Goal: Task Accomplishment & Management: Complete application form

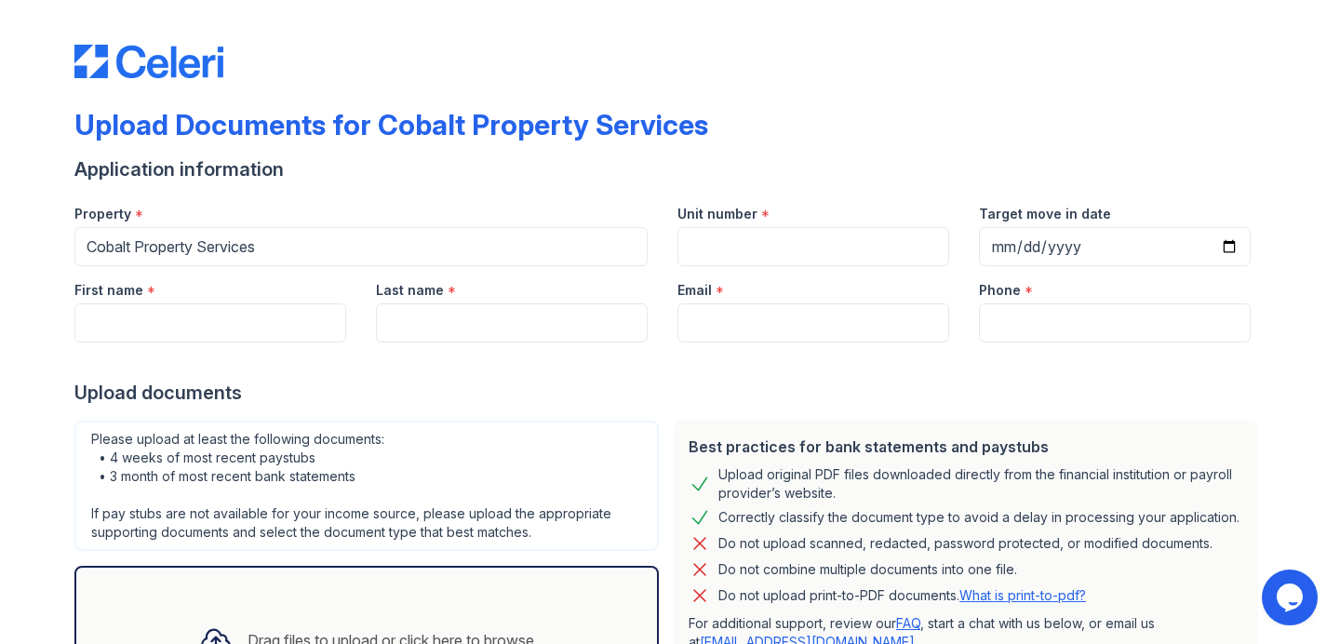
scroll to position [52, 0]
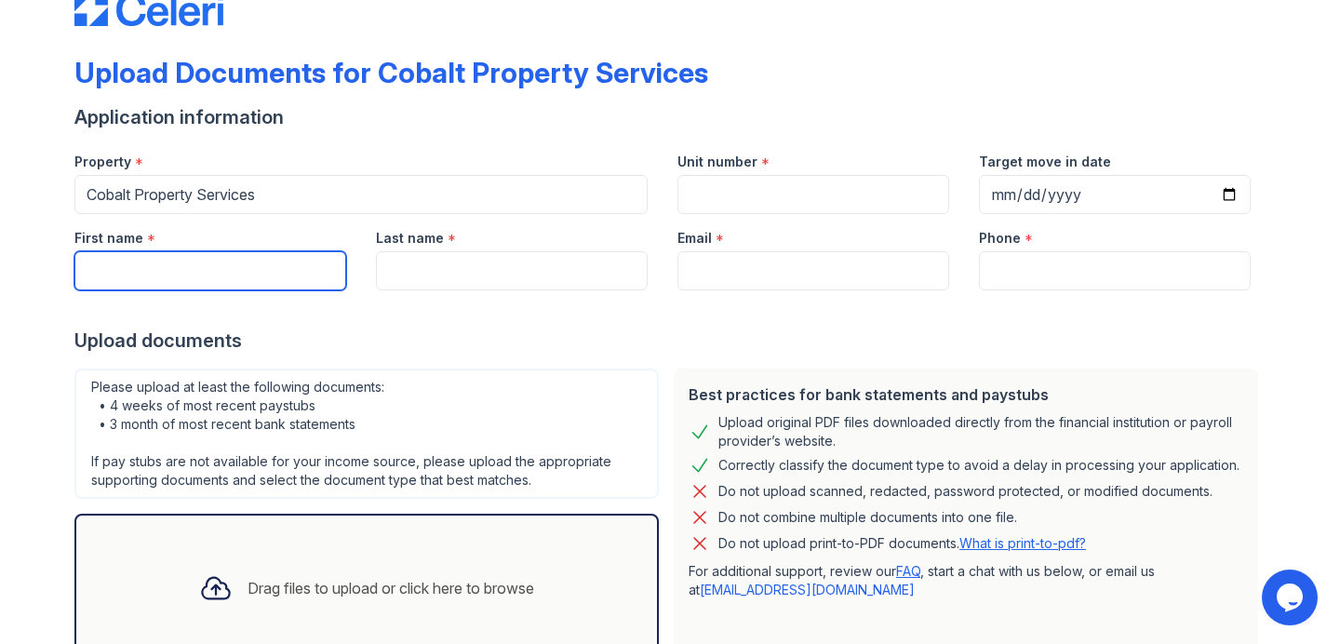
click at [303, 260] on input "First name" at bounding box center [210, 270] width 272 height 39
type input "[PERSON_NAME]"
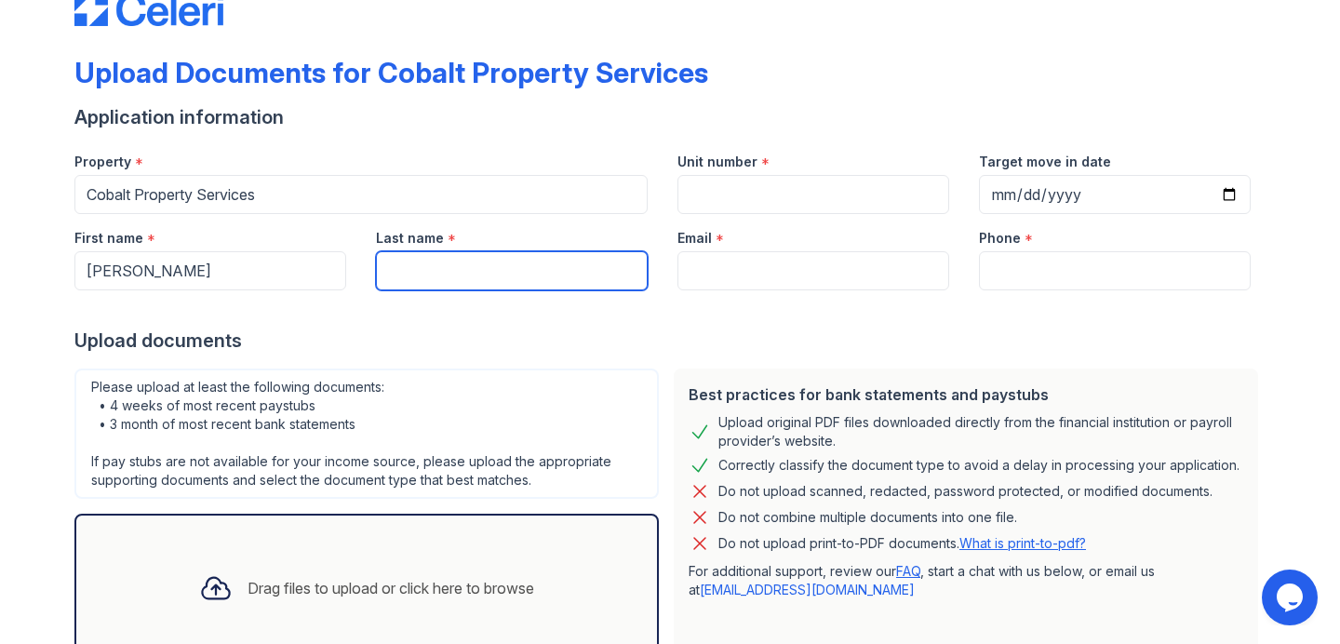
click at [465, 278] on input "Last name" at bounding box center [512, 270] width 272 height 39
type input "[PERSON_NAME]"
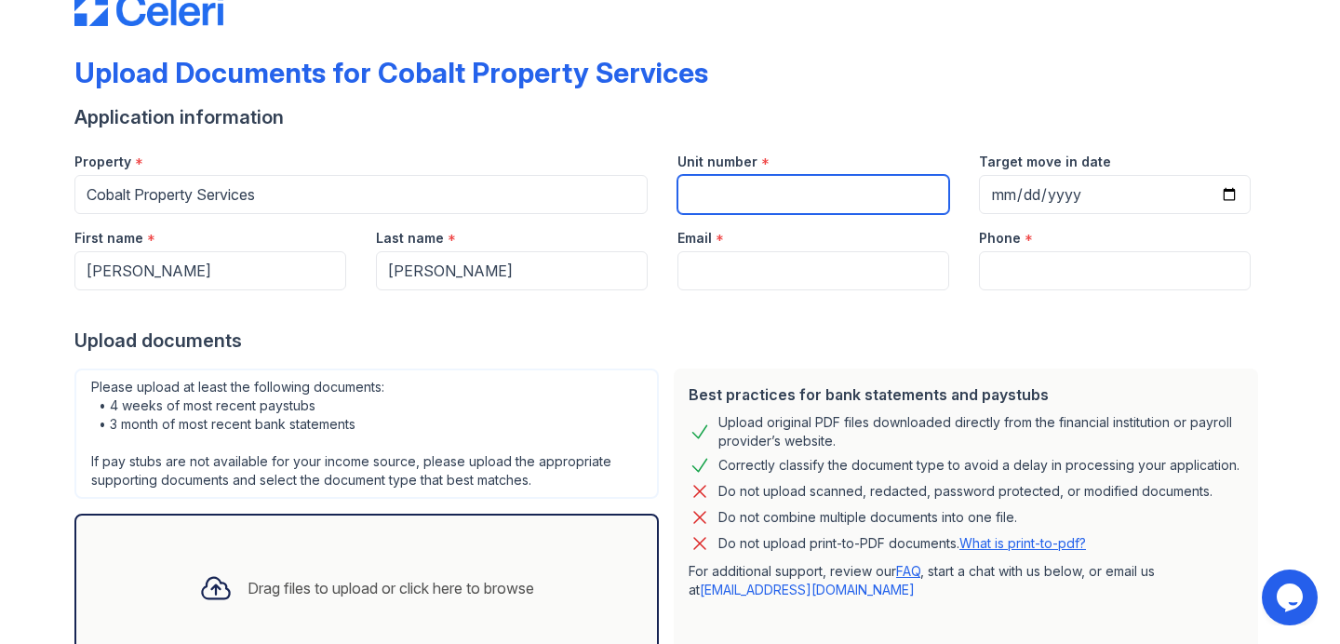
click at [791, 183] on input "Unit number" at bounding box center [814, 194] width 272 height 39
type input "4"
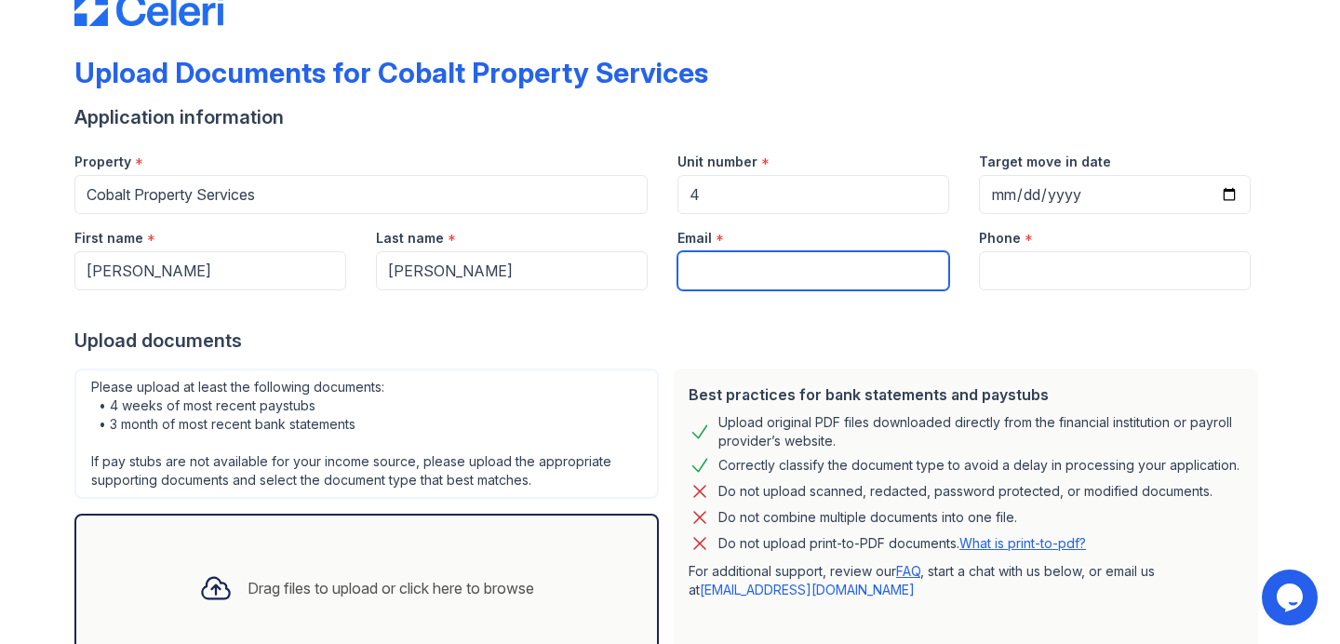
click at [756, 279] on input "Email" at bounding box center [814, 270] width 272 height 39
type input "[EMAIL_ADDRESS][DOMAIN_NAME]"
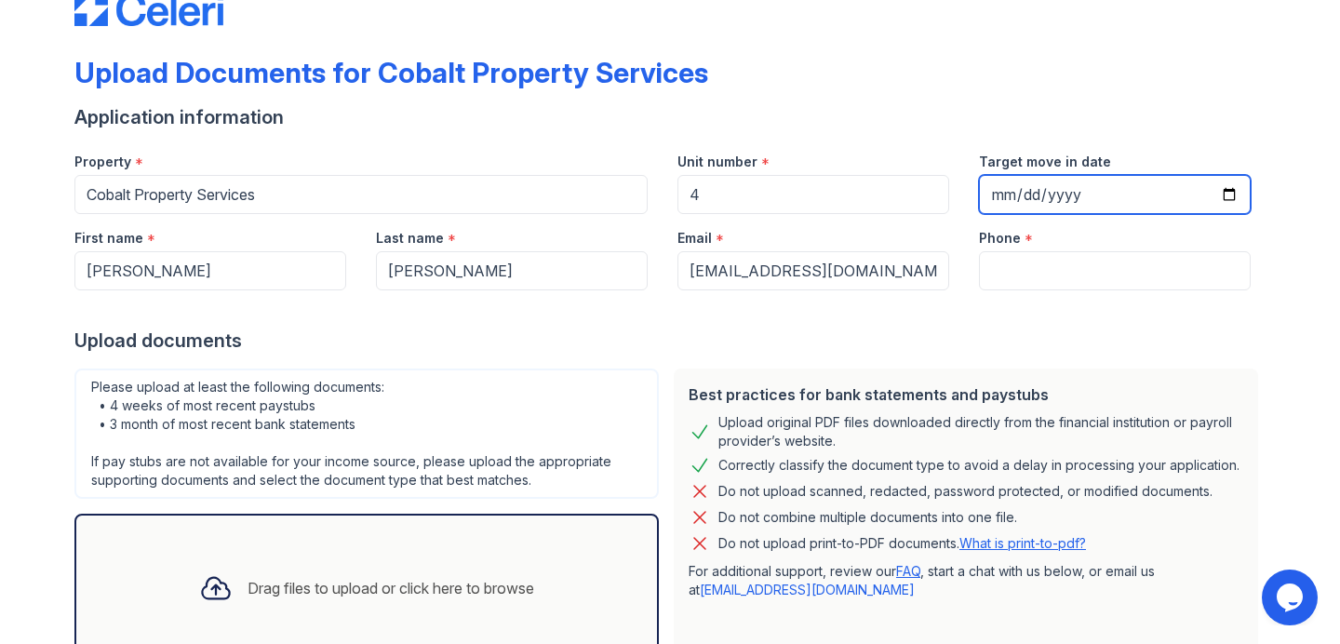
click at [1225, 195] on input "Target move in date" at bounding box center [1115, 194] width 272 height 39
type input "[DATE]"
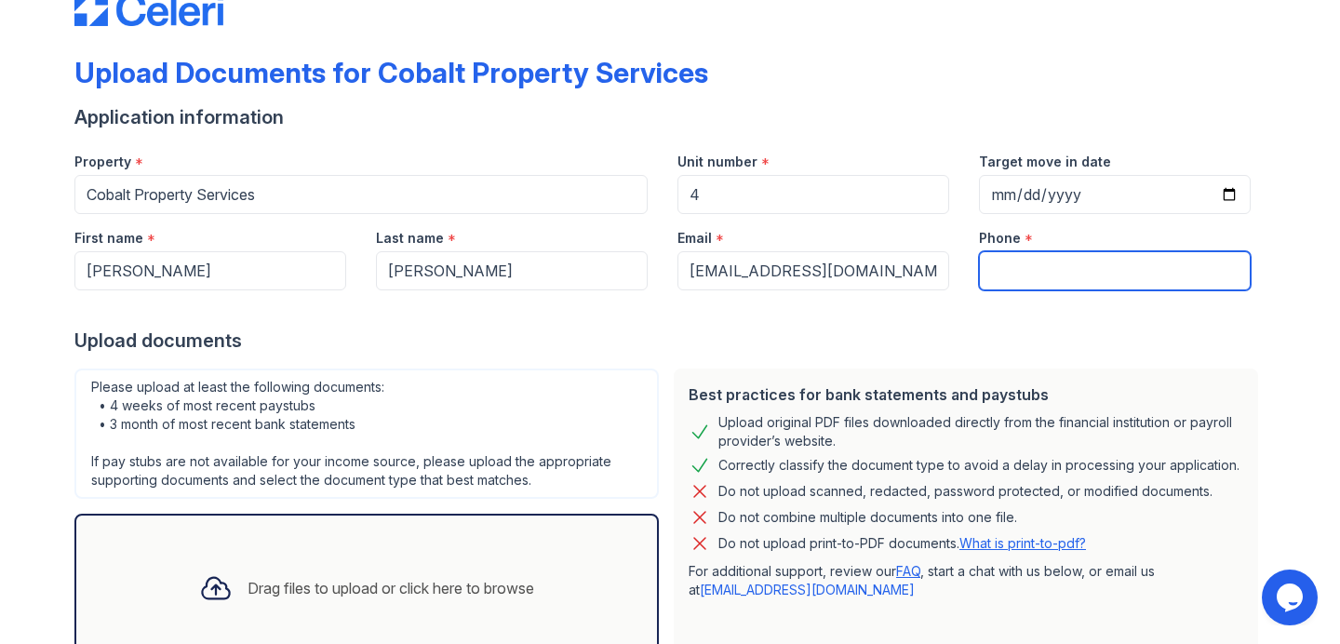
click at [1072, 275] on input "Phone" at bounding box center [1115, 270] width 272 height 39
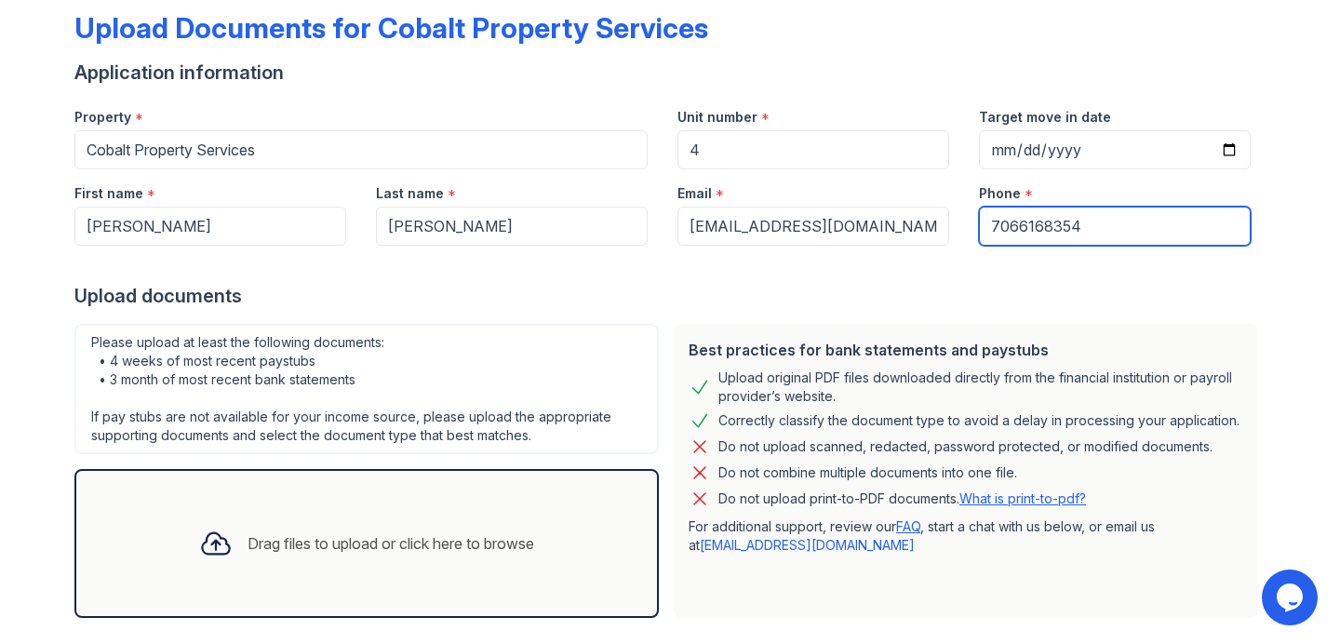
scroll to position [186, 0]
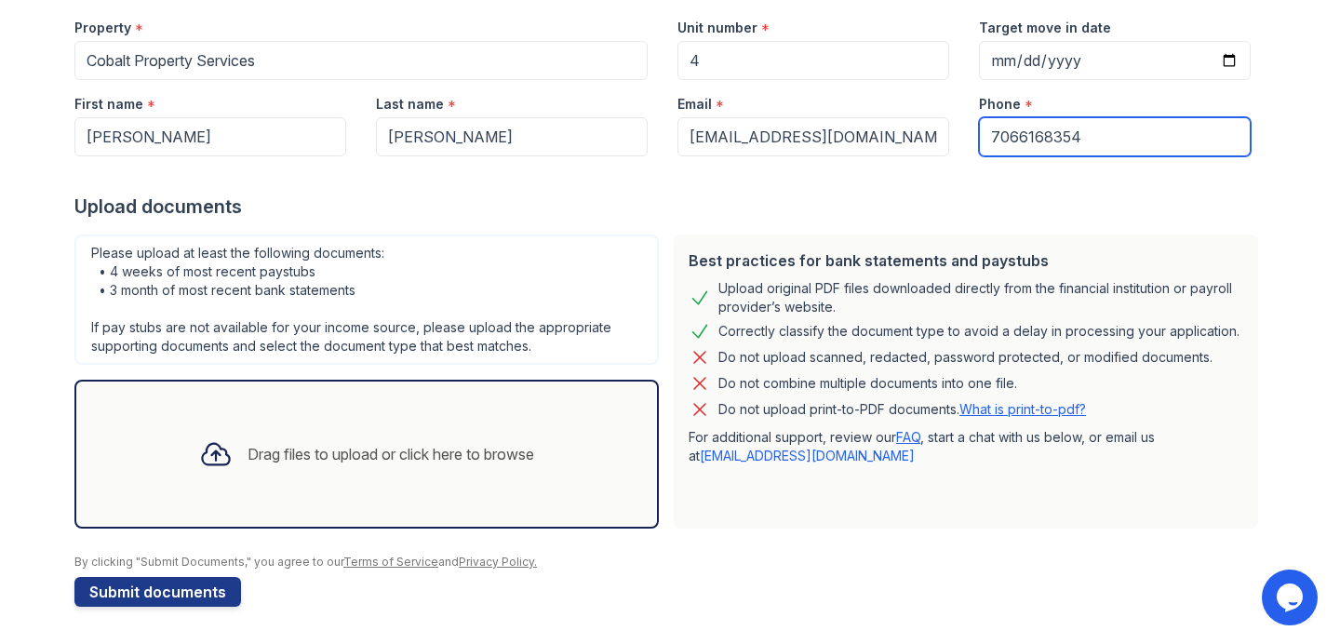
type input "7066168354"
click at [303, 466] on div "Drag files to upload or click here to browse" at bounding box center [366, 454] width 365 height 63
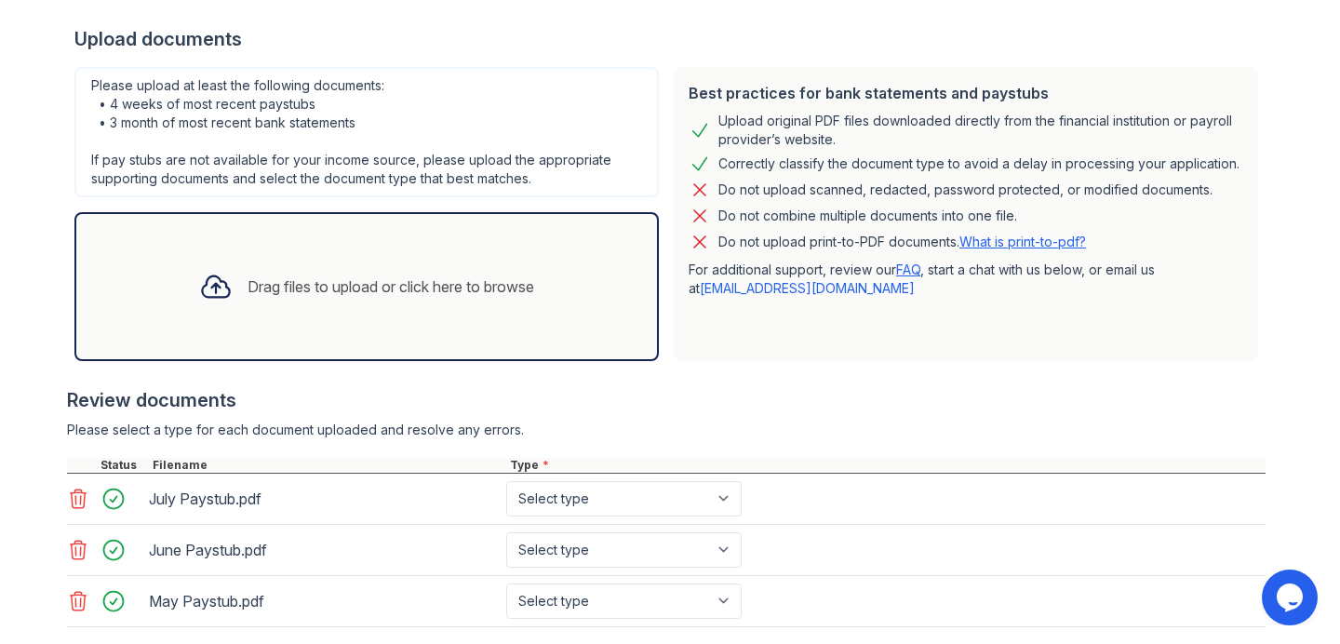
scroll to position [345, 0]
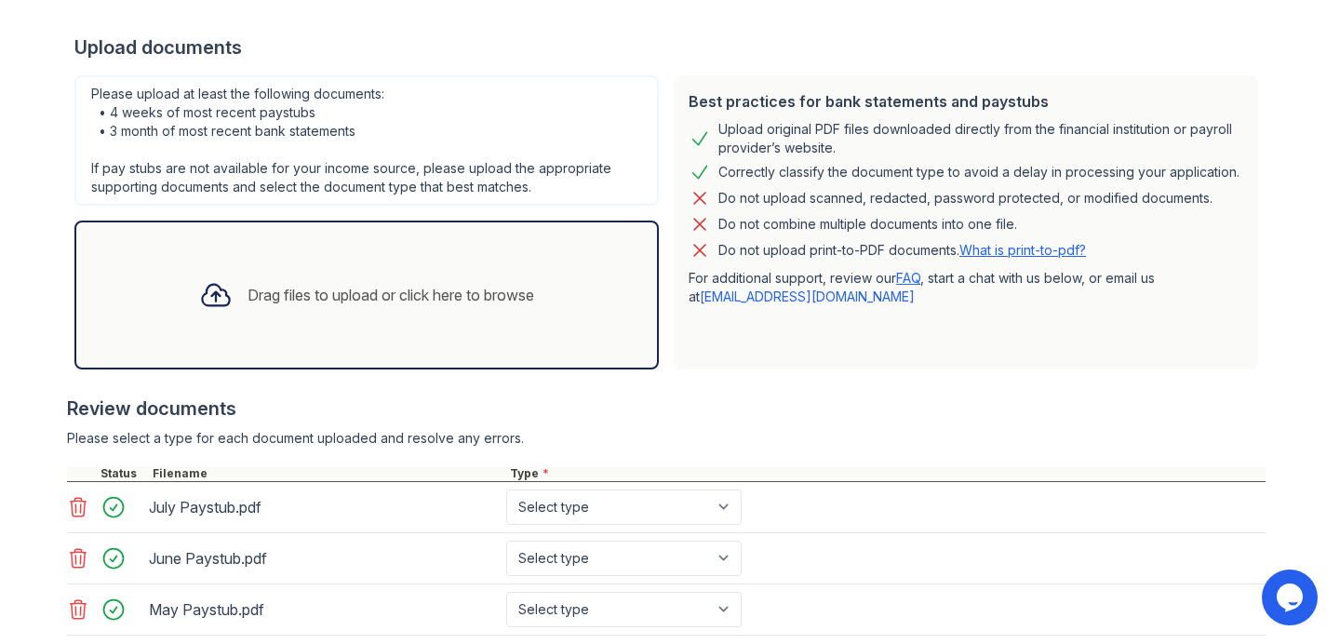
click at [425, 288] on div "Drag files to upload or click here to browse" at bounding box center [391, 295] width 287 height 22
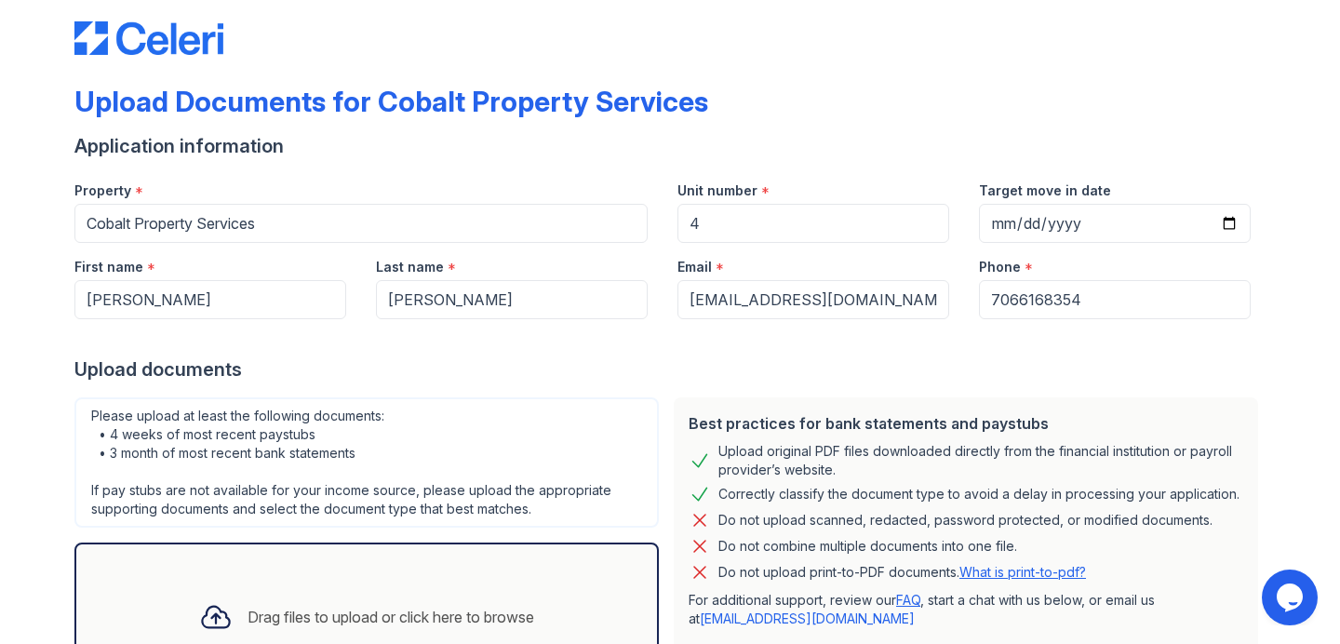
scroll to position [617, 0]
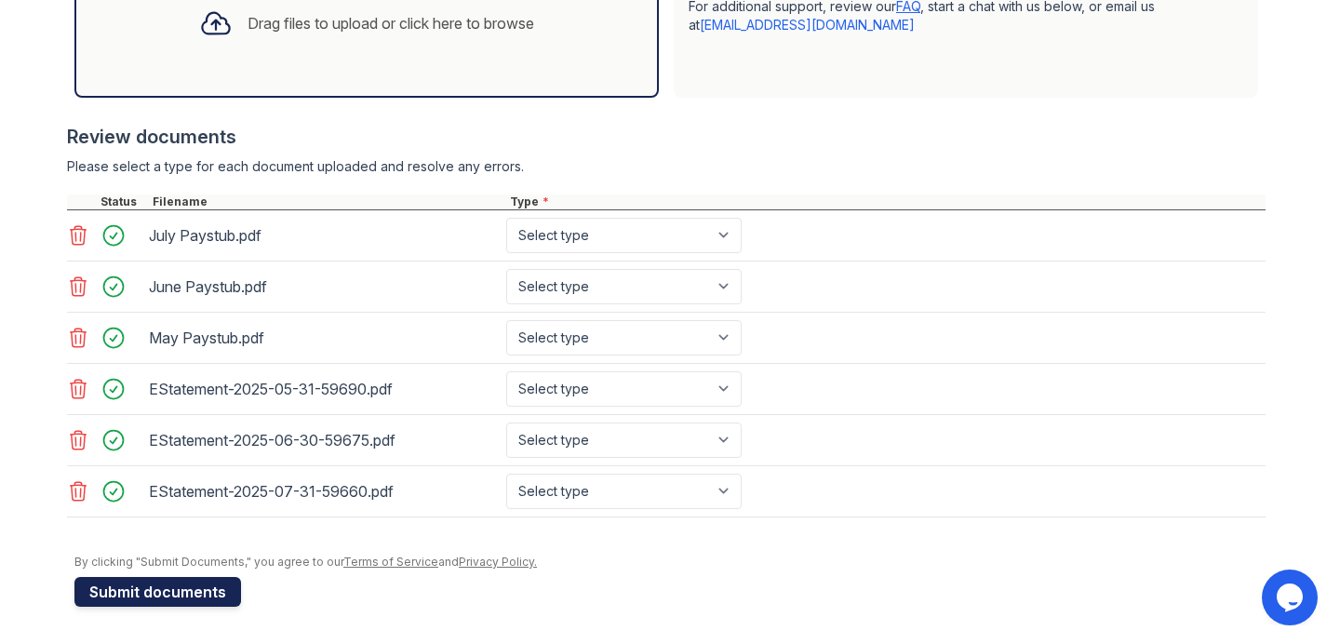
click at [195, 595] on button "Submit documents" at bounding box center [157, 592] width 167 height 30
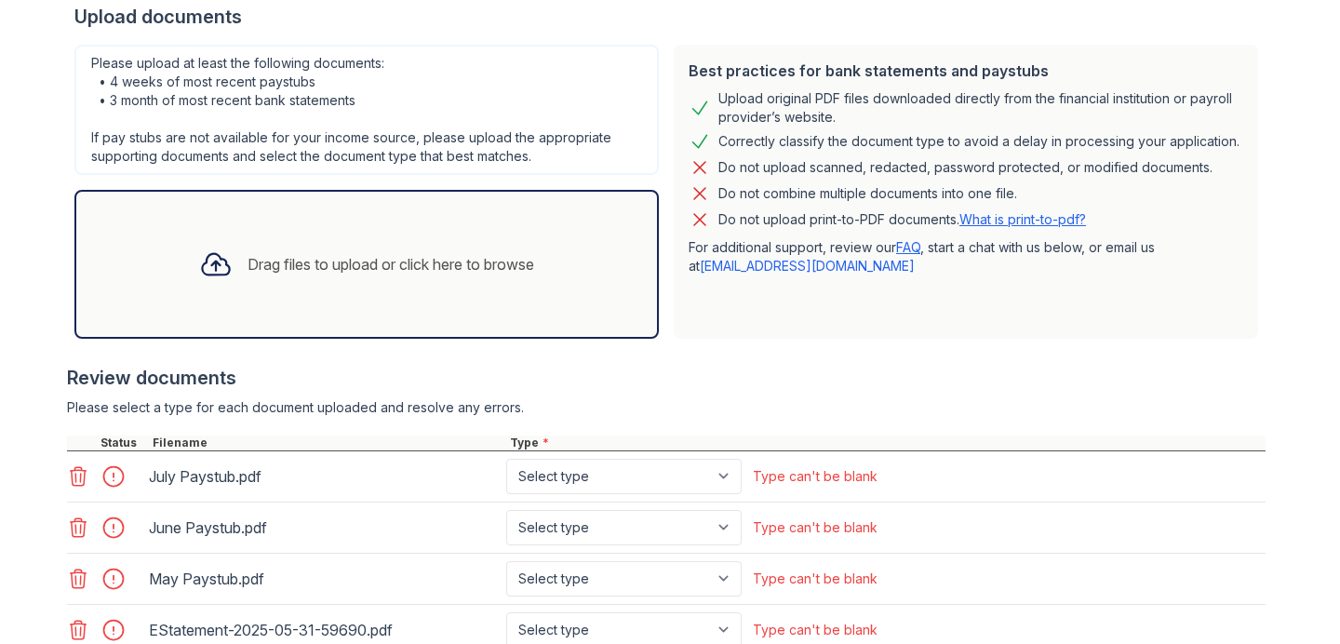
scroll to position [667, 0]
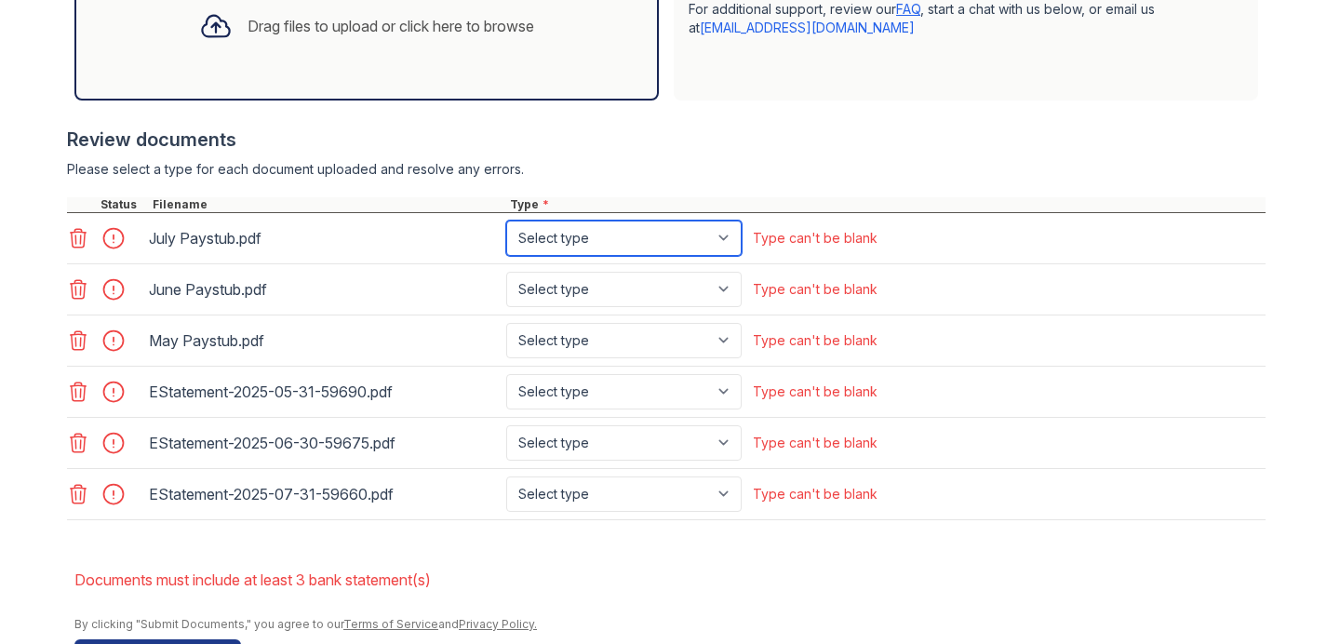
click at [693, 244] on select "Select type Paystub Bank Statement Offer Letter Tax Documents Benefit Award Let…" at bounding box center [624, 238] width 236 height 35
select select "paystub"
click at [506, 221] on select "Select type Paystub Bank Statement Offer Letter Tax Documents Benefit Award Let…" at bounding box center [624, 238] width 236 height 35
click at [644, 266] on div "June Paystub.pdf Select type Paystub Bank Statement Offer Letter Tax Documents …" at bounding box center [666, 289] width 1199 height 51
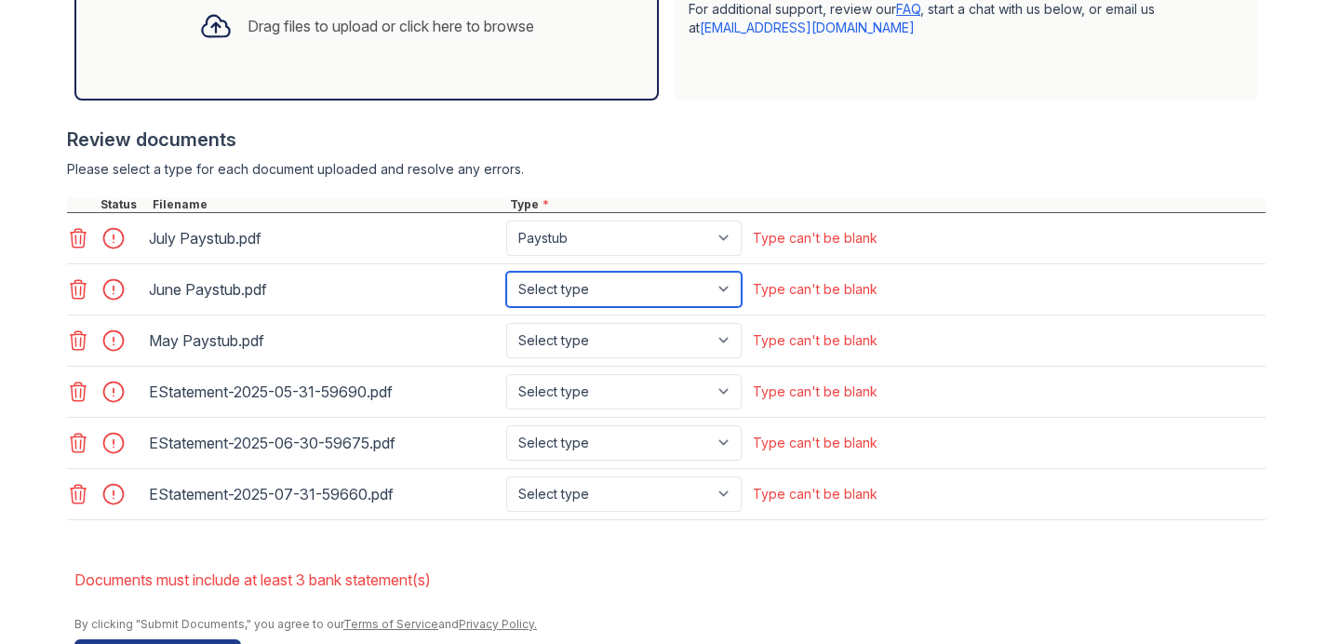
click at [642, 289] on select "Select type Paystub Bank Statement Offer Letter Tax Documents Benefit Award Let…" at bounding box center [624, 289] width 236 height 35
select select "paystub"
click at [506, 272] on select "Select type Paystub Bank Statement Offer Letter Tax Documents Benefit Award Let…" at bounding box center [624, 289] width 236 height 35
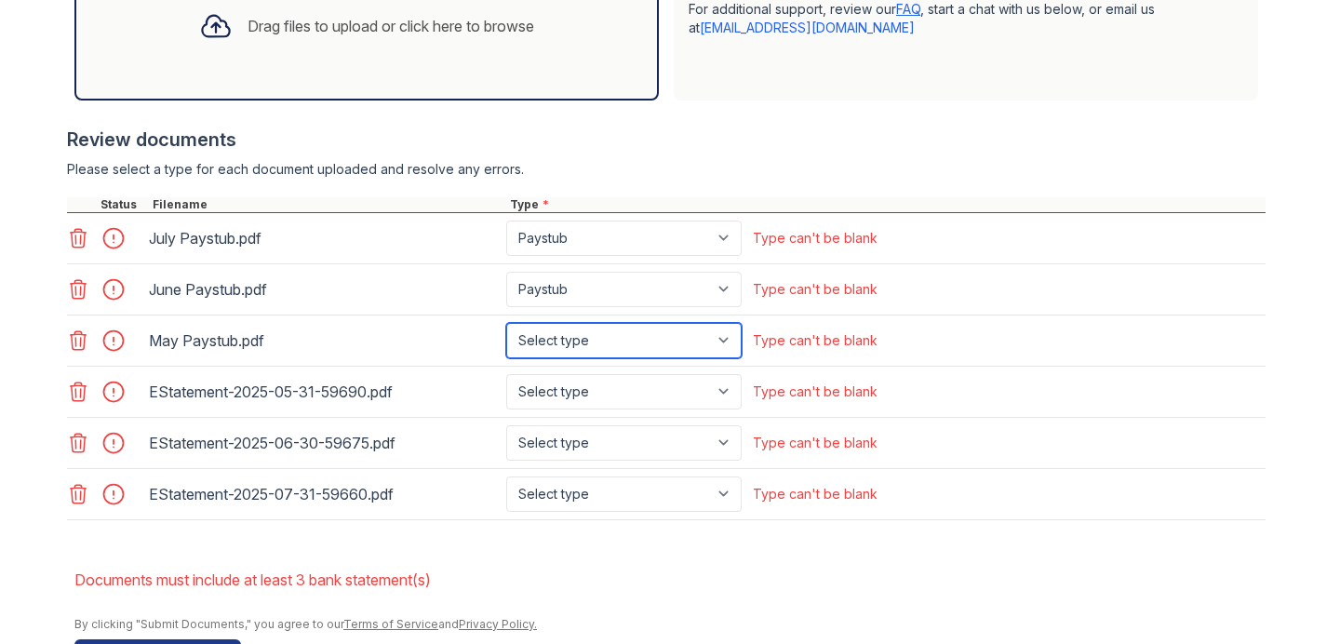
click at [620, 337] on select "Select type Paystub Bank Statement Offer Letter Tax Documents Benefit Award Let…" at bounding box center [624, 340] width 236 height 35
select select "paystub"
click at [506, 323] on select "Select type Paystub Bank Statement Offer Letter Tax Documents Benefit Award Let…" at bounding box center [624, 340] width 236 height 35
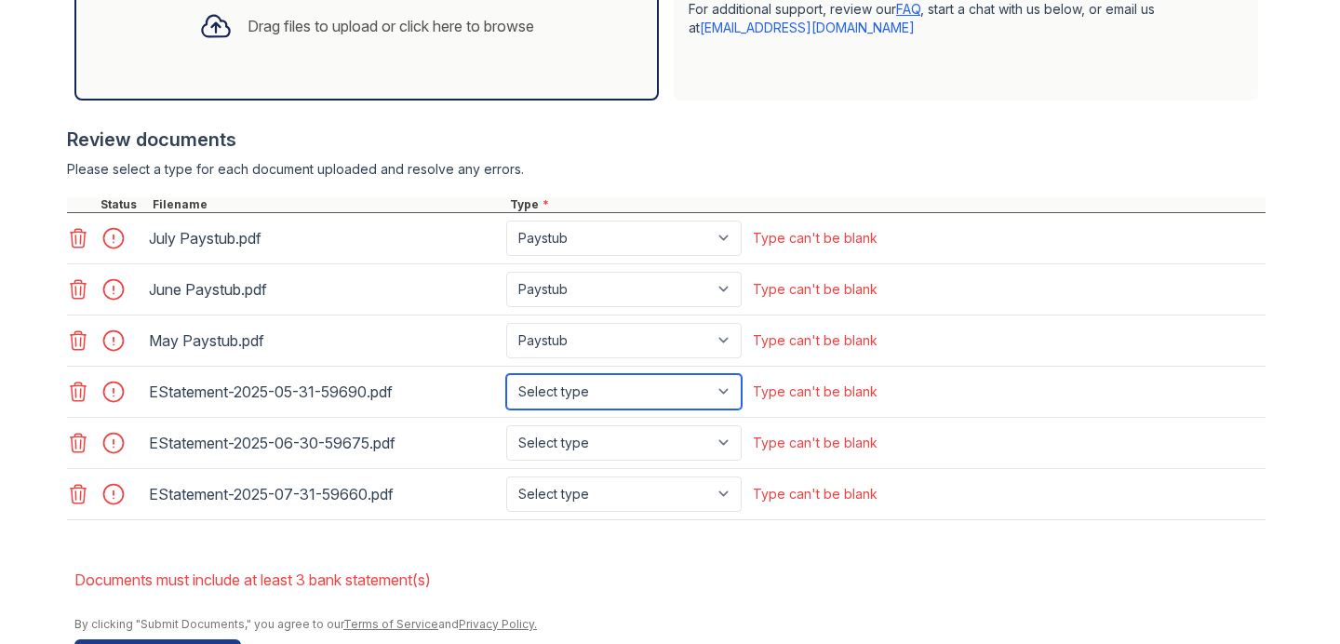
click at [604, 387] on select "Select type Paystub Bank Statement Offer Letter Tax Documents Benefit Award Let…" at bounding box center [624, 391] width 236 height 35
select select "bank_statement"
click at [506, 374] on select "Select type Paystub Bank Statement Offer Letter Tax Documents Benefit Award Let…" at bounding box center [624, 391] width 236 height 35
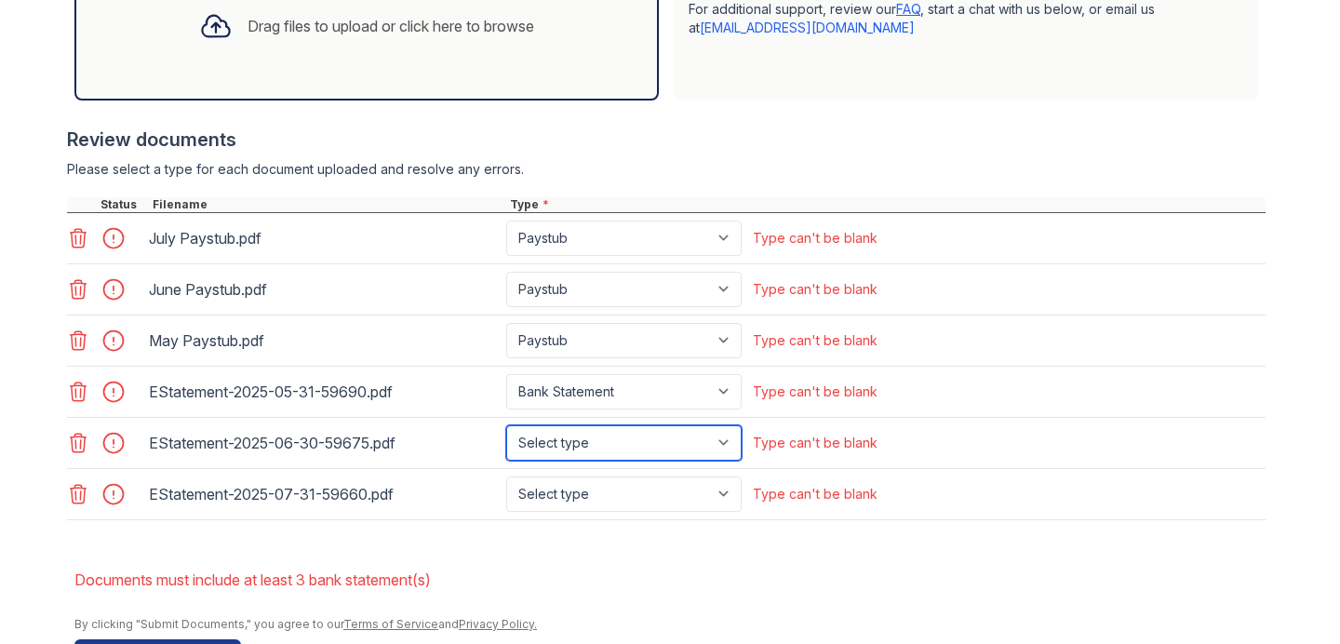
click at [607, 429] on select "Select type Paystub Bank Statement Offer Letter Tax Documents Benefit Award Let…" at bounding box center [624, 442] width 236 height 35
select select "bank_statement"
click at [506, 425] on select "Select type Paystub Bank Statement Offer Letter Tax Documents Benefit Award Let…" at bounding box center [624, 442] width 236 height 35
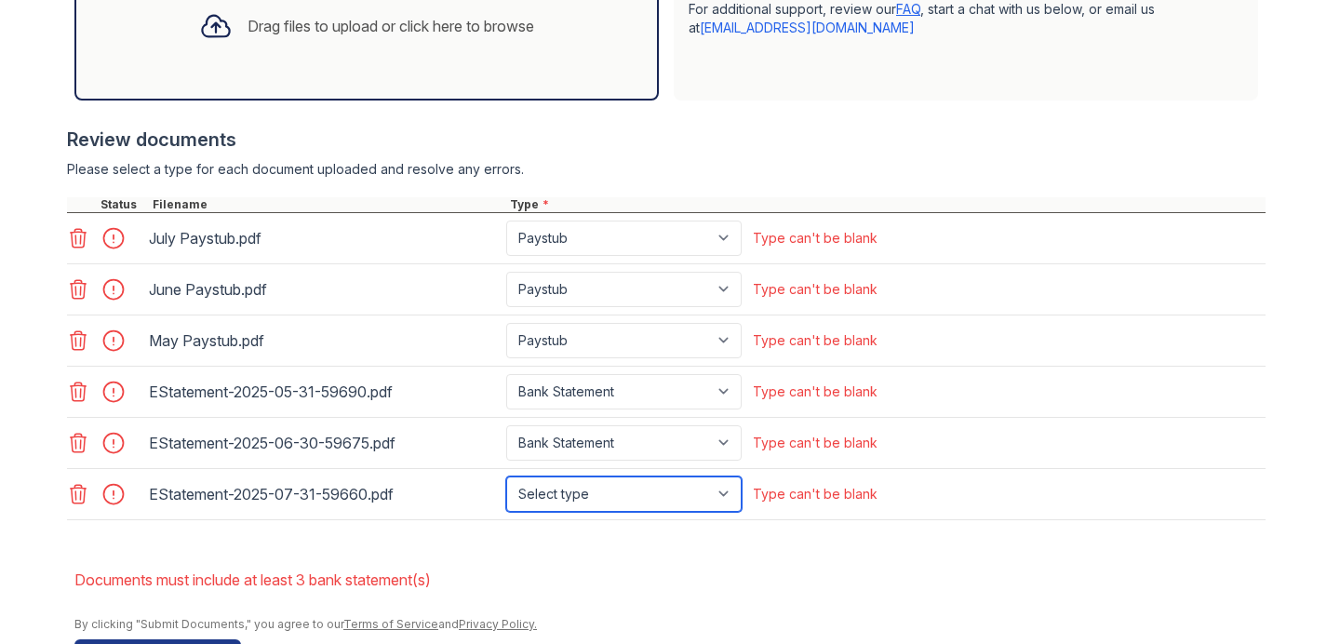
click at [620, 488] on select "Select type Paystub Bank Statement Offer Letter Tax Documents Benefit Award Let…" at bounding box center [624, 494] width 236 height 35
select select "bank_statement"
click at [506, 477] on select "Select type Paystub Bank Statement Offer Letter Tax Documents Benefit Award Let…" at bounding box center [624, 494] width 236 height 35
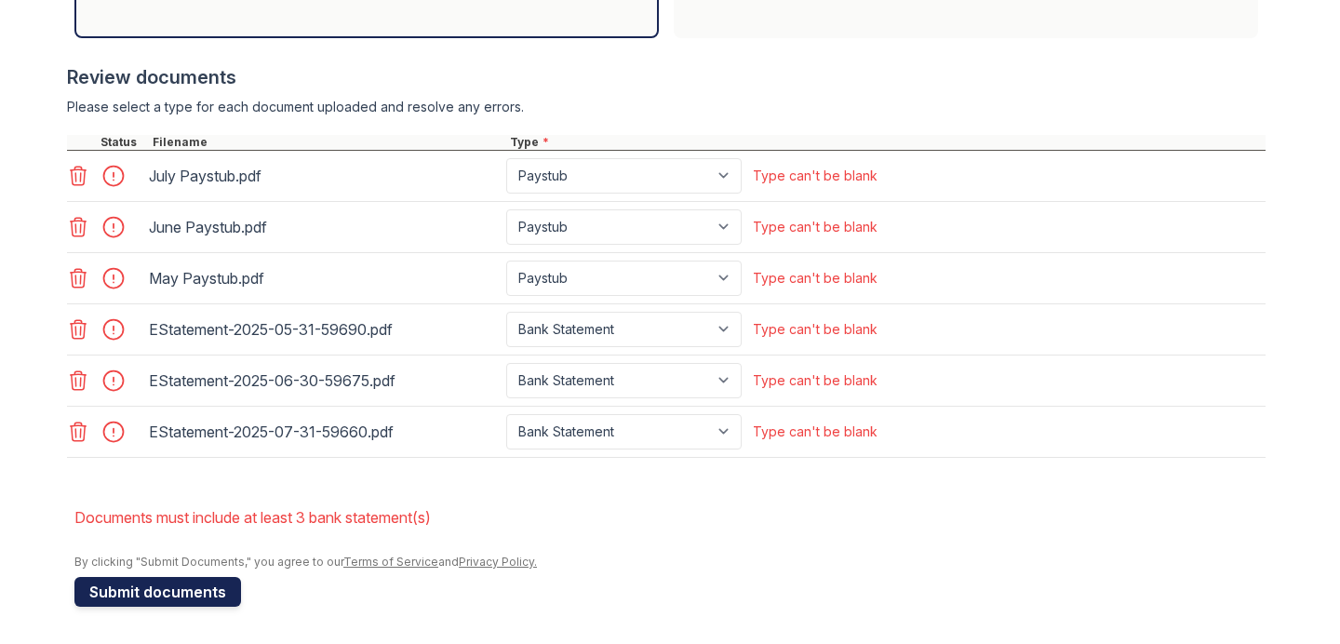
click at [195, 593] on button "Submit documents" at bounding box center [157, 592] width 167 height 30
